Goal: Information Seeking & Learning: Find contact information

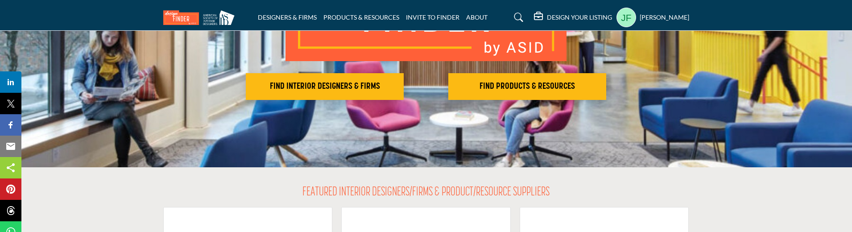
scroll to position [178, 0]
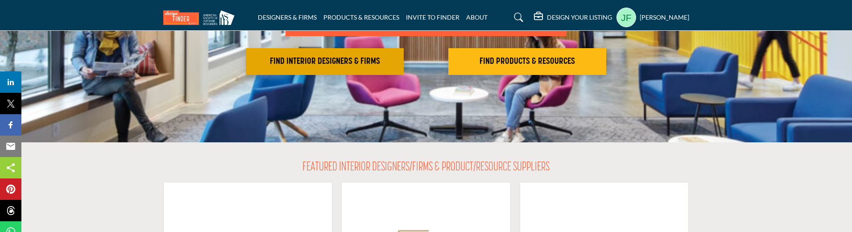
click at [339, 54] on button "FIND INTERIOR DESIGNERS & FIRMS" at bounding box center [325, 61] width 158 height 27
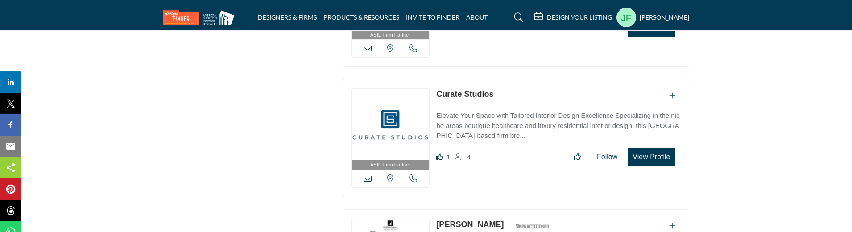
scroll to position [1405, 0]
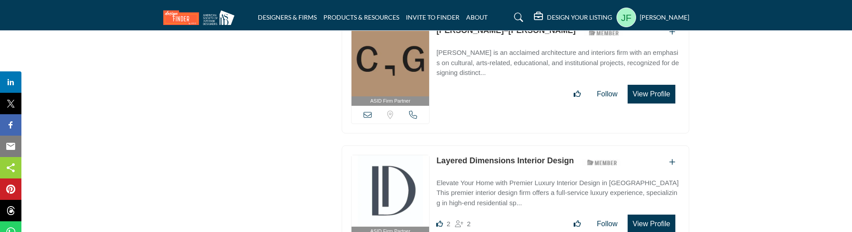
click at [486, 156] on link "Layered Dimensions Interior Design" at bounding box center [504, 160] width 137 height 9
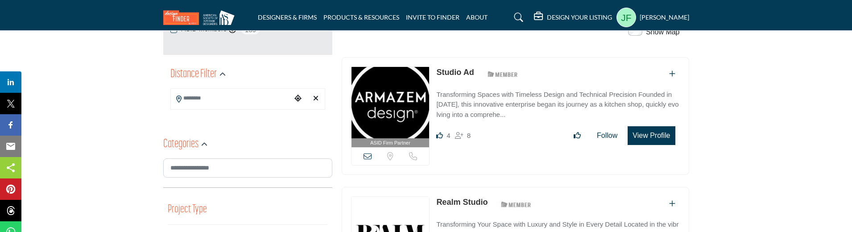
scroll to position [178, 0]
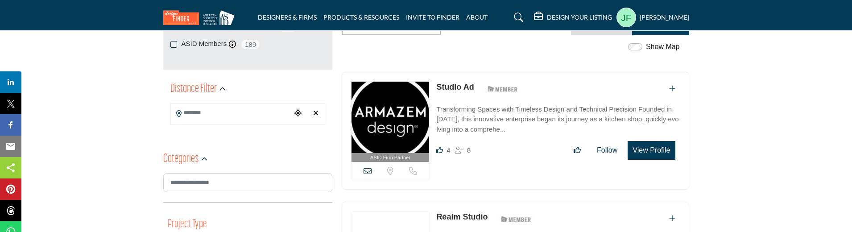
click at [460, 83] on link "Studio Ad" at bounding box center [454, 87] width 37 height 9
click at [466, 125] on p "Transforming Spaces with Timeless Design and Technical Precision Founded in 200…" at bounding box center [557, 119] width 243 height 30
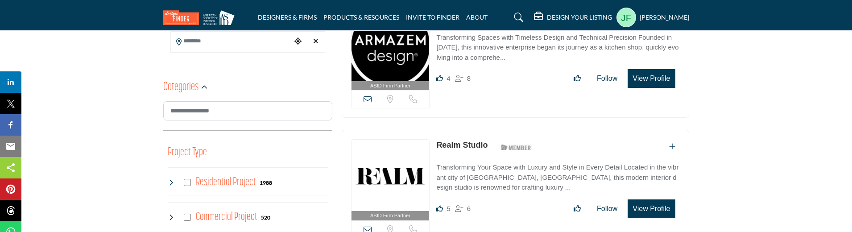
scroll to position [223, 0]
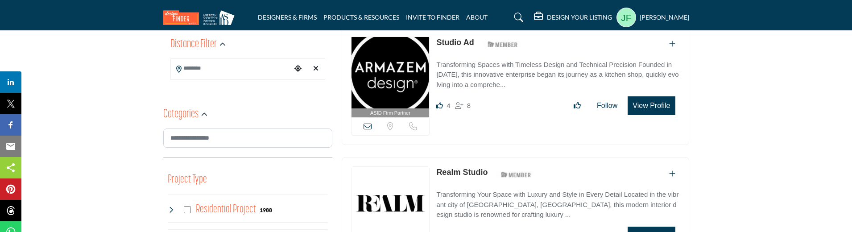
click at [460, 175] on link "Realm Studio" at bounding box center [461, 172] width 51 height 9
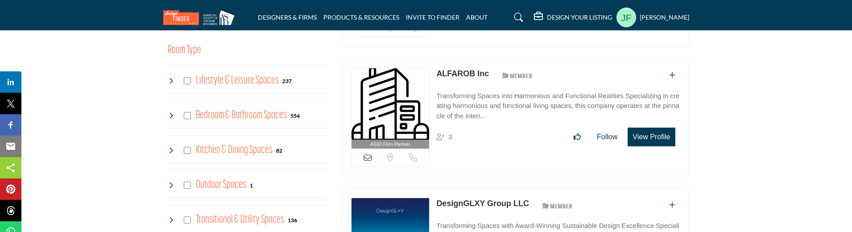
scroll to position [312, 0]
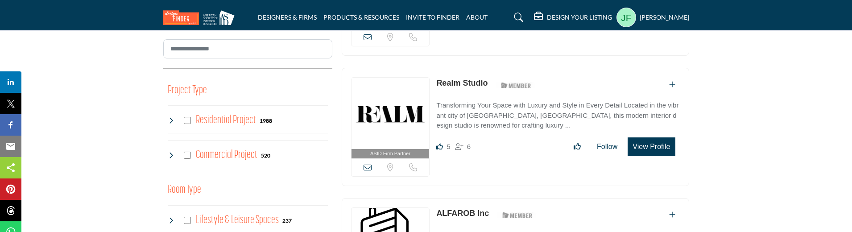
click at [460, 82] on link "Realm Studio" at bounding box center [461, 83] width 51 height 9
click at [469, 211] on link "ALFAROB Inc" at bounding box center [462, 213] width 53 height 9
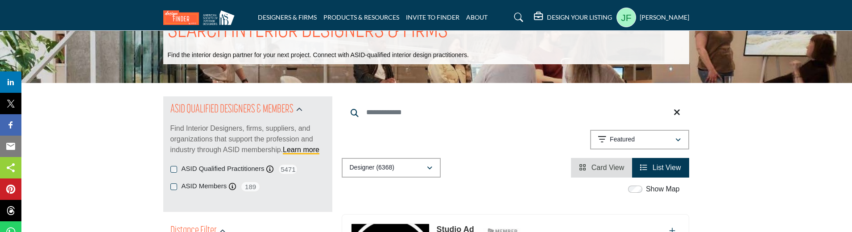
scroll to position [178, 0]
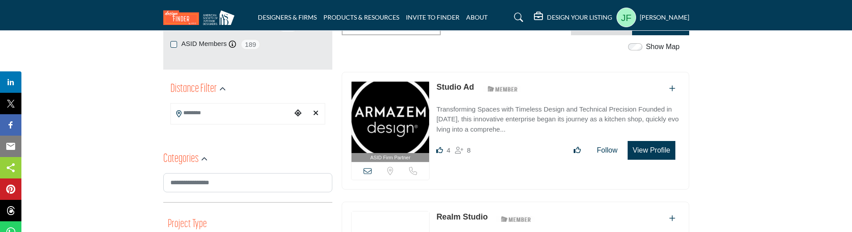
click at [464, 84] on link "Studio Ad" at bounding box center [454, 87] width 37 height 9
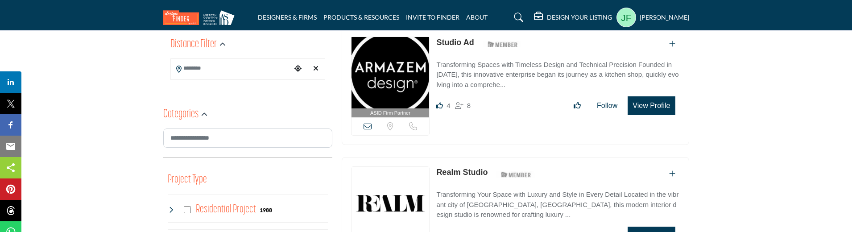
click at [469, 175] on link "Realm Studio" at bounding box center [461, 172] width 51 height 9
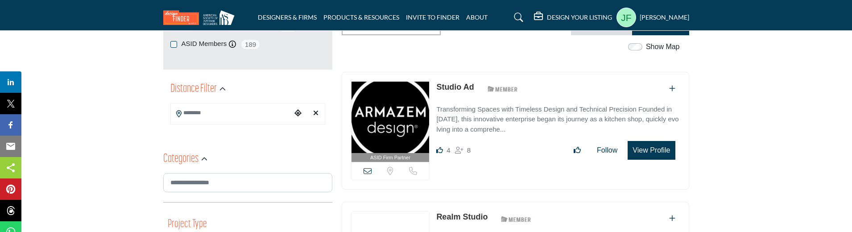
click at [458, 88] on link "Studio Ad" at bounding box center [454, 87] width 37 height 9
click at [460, 212] on link "Realm Studio" at bounding box center [461, 216] width 51 height 9
click at [659, 149] on button "View Profile" at bounding box center [651, 150] width 47 height 19
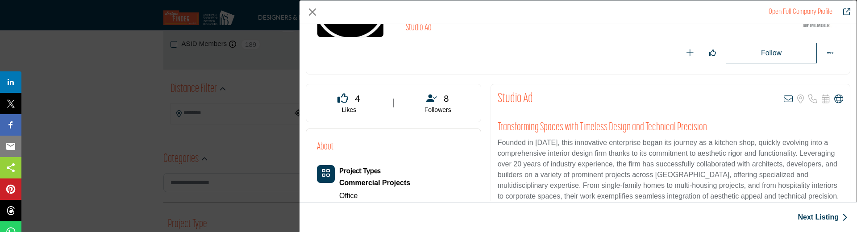
scroll to position [134, 0]
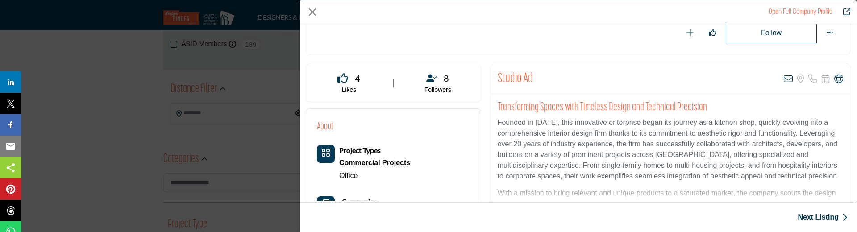
click at [653, 109] on h2 "Transforming Spaces with Timeless Design and Technical Precision" at bounding box center [669, 107] width 345 height 13
click at [652, 150] on p "Founded in 2007, this innovative enterprise began its journey as a kitchen shop…" at bounding box center [669, 149] width 345 height 64
click at [623, 151] on p "Founded in 2007, this innovative enterprise began its journey as a kitchen shop…" at bounding box center [669, 149] width 345 height 64
click at [569, 112] on h2 "Transforming Spaces with Timeless Design and Technical Precision" at bounding box center [669, 107] width 345 height 13
click at [569, 143] on p "Founded in 2007, this innovative enterprise began its journey as a kitchen shop…" at bounding box center [669, 149] width 345 height 64
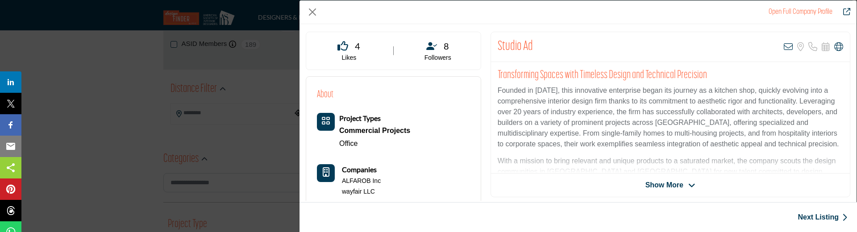
scroll to position [259, 0]
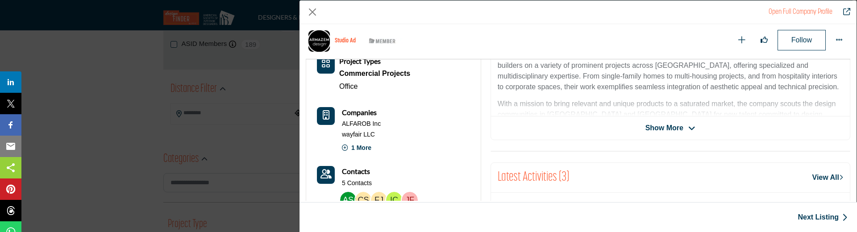
click at [677, 128] on span "Show More" at bounding box center [664, 128] width 38 height 11
click at [663, 128] on span "Show More" at bounding box center [664, 128] width 38 height 11
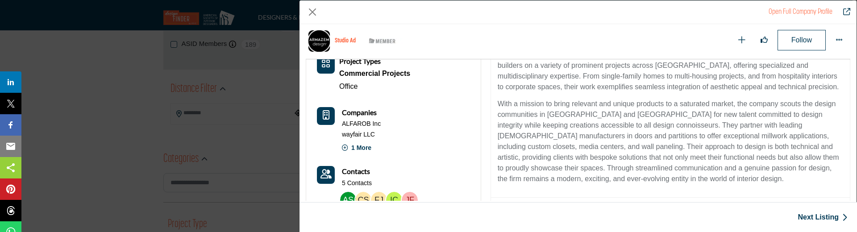
click at [683, 82] on p "Founded in 2007, this innovative enterprise began its journey as a kitchen shop…" at bounding box center [669, 60] width 345 height 64
click at [675, 138] on p "With a mission to bring relevant and unique products to a saturated market, the…" at bounding box center [669, 142] width 345 height 86
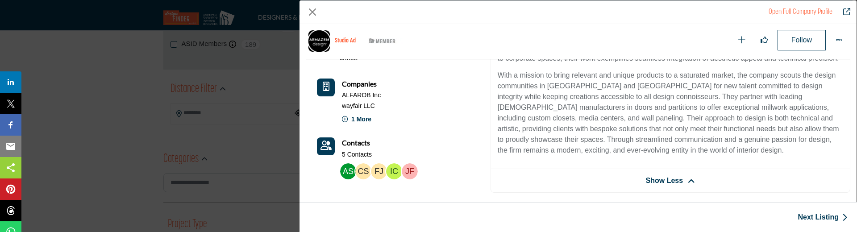
scroll to position [304, 0]
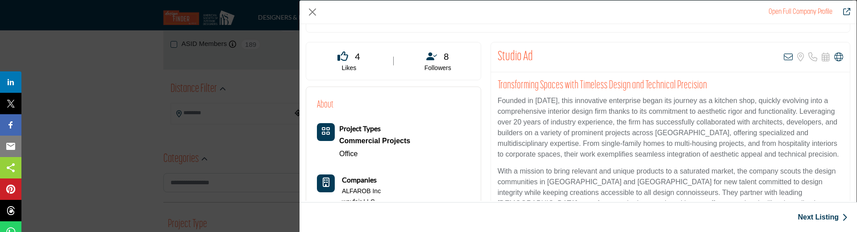
scroll to position [134, 0]
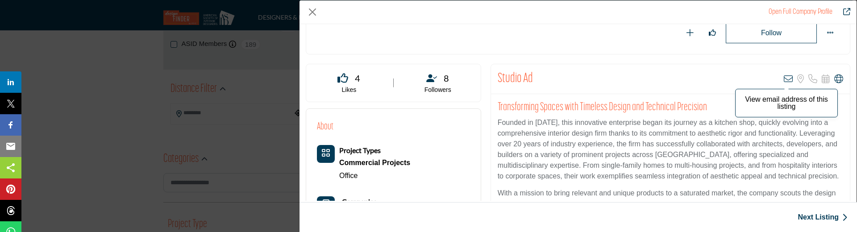
click at [784, 78] on icon "Company Data Modal" at bounding box center [787, 79] width 9 height 9
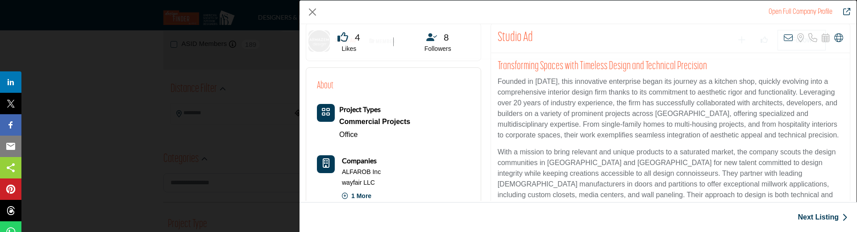
scroll to position [304, 0]
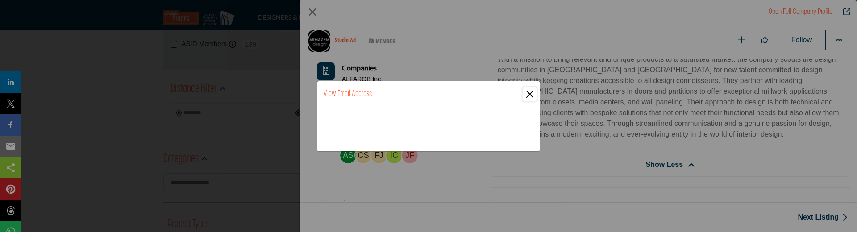
click at [531, 93] on button "Close" at bounding box center [529, 93] width 13 height 13
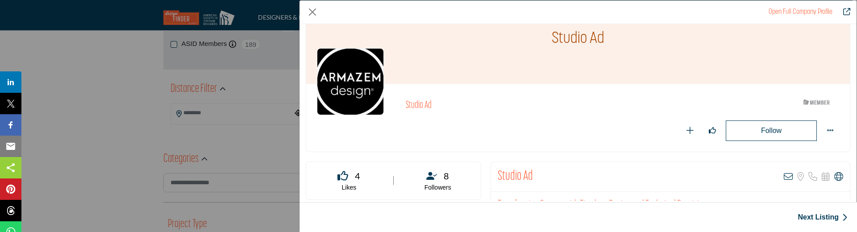
scroll to position [89, 0]
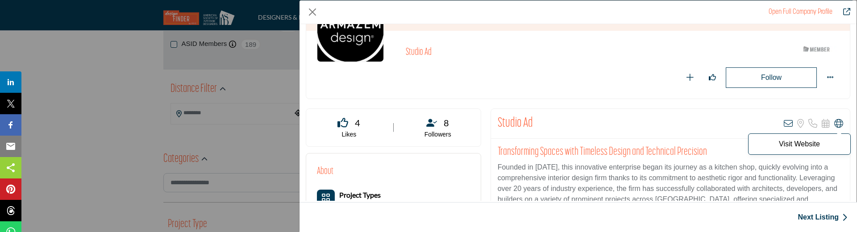
click at [836, 122] on icon "Company Data Modal" at bounding box center [838, 123] width 9 height 9
click at [834, 124] on icon "Company Data Modal" at bounding box center [838, 123] width 9 height 9
click at [834, 121] on icon "Company Data Modal" at bounding box center [838, 123] width 9 height 9
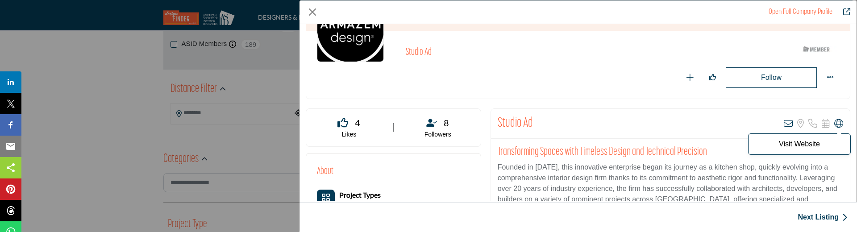
click at [799, 140] on span "Visit Website" at bounding box center [799, 143] width 103 height 21
click at [799, 143] on p "Visit Website" at bounding box center [799, 144] width 93 height 7
click at [834, 124] on icon "Company Data Modal" at bounding box center [838, 123] width 9 height 9
click at [834, 122] on icon "Company Data Modal" at bounding box center [838, 123] width 9 height 9
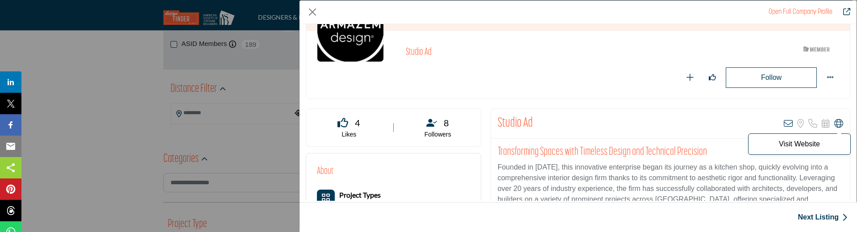
click at [810, 142] on p "Visit Website" at bounding box center [799, 144] width 93 height 7
click at [836, 120] on icon "Company Data Modal" at bounding box center [838, 123] width 9 height 9
click at [835, 125] on icon "Company Data Modal" at bounding box center [838, 123] width 9 height 9
click at [815, 145] on p "Visit Website" at bounding box center [799, 144] width 93 height 7
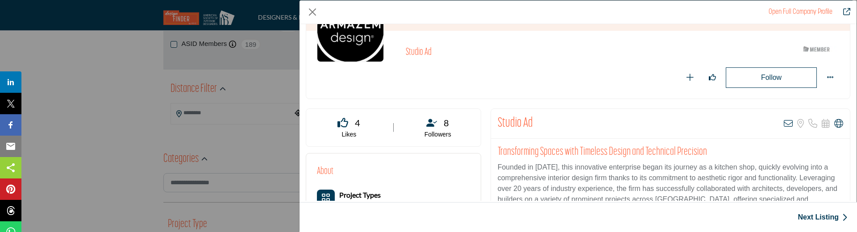
click at [834, 121] on icon "Company Data Modal" at bounding box center [838, 123] width 9 height 9
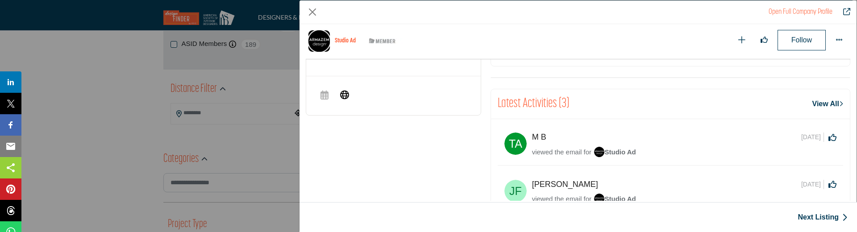
scroll to position [393, 0]
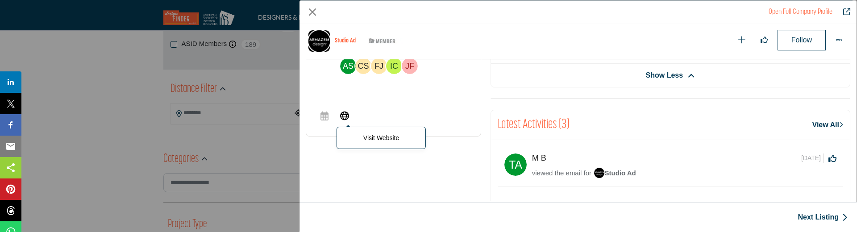
click at [383, 137] on p "Visit Website" at bounding box center [380, 138] width 79 height 12
click at [342, 113] on icon "Company Data Modal" at bounding box center [344, 115] width 9 height 11
click at [349, 114] on span "Visit Website" at bounding box center [344, 117] width 16 height 18
click at [367, 139] on p "Visit Website" at bounding box center [380, 138] width 79 height 12
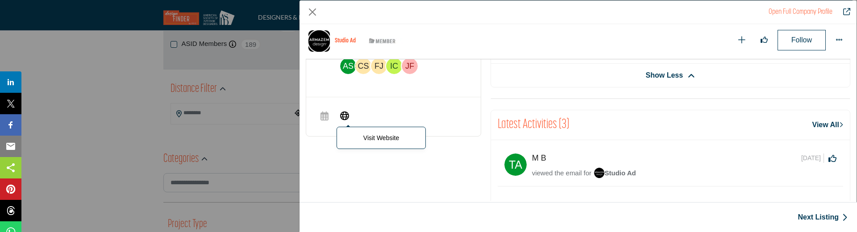
click at [374, 138] on p "Visit Website" at bounding box center [380, 138] width 79 height 12
click at [362, 137] on p "Visit Website" at bounding box center [380, 138] width 79 height 12
click at [368, 138] on p "Visit Website" at bounding box center [380, 138] width 79 height 12
click at [339, 140] on span "Visit Website" at bounding box center [380, 138] width 89 height 22
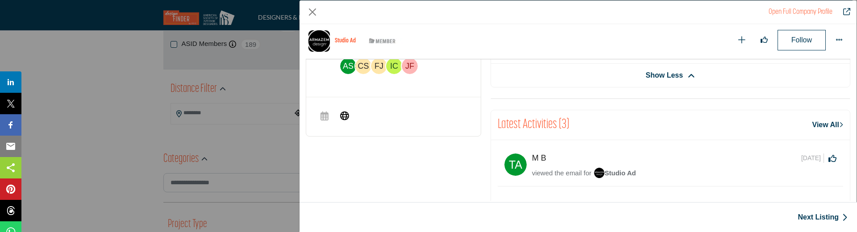
click at [434, 165] on div "4 Likes 8 Followers" at bounding box center [393, 174] width 185 height 666
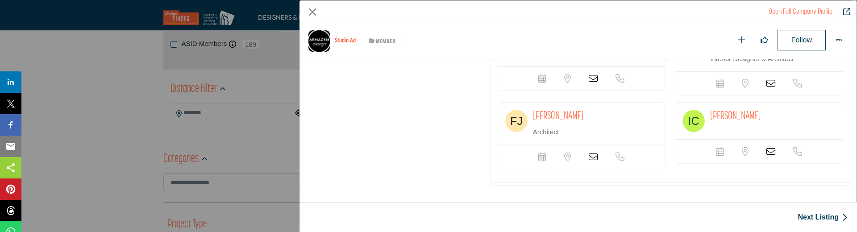
scroll to position [705, 0]
click at [589, 82] on icon "Company Data Modal" at bounding box center [592, 77] width 9 height 9
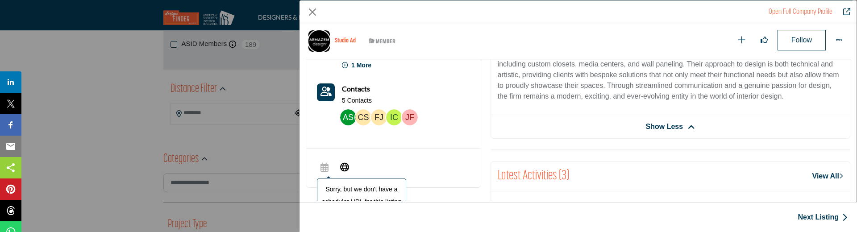
scroll to position [348, 0]
